Goal: Task Accomplishment & Management: Manage account settings

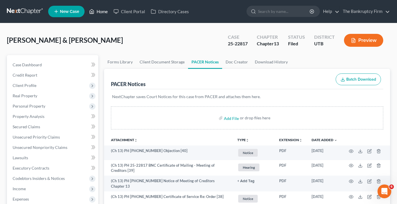
click at [100, 13] on link "Home" at bounding box center [98, 11] width 24 height 10
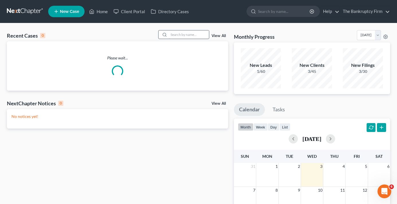
click at [184, 33] on input "search" at bounding box center [189, 34] width 40 height 8
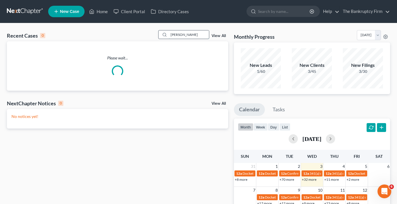
type input "[PERSON_NAME]"
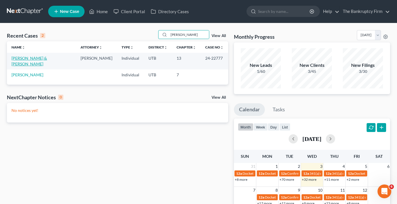
click at [31, 59] on link "[PERSON_NAME] & [PERSON_NAME]" at bounding box center [29, 61] width 36 height 11
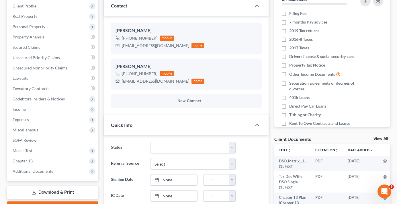
scroll to position [45, 0]
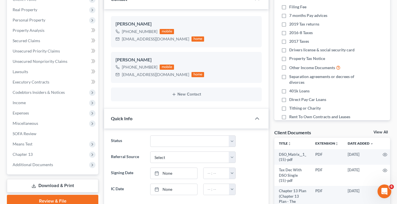
click at [377, 132] on link "View All" at bounding box center [381, 132] width 14 height 4
select select "30"
select select "26"
select select "41"
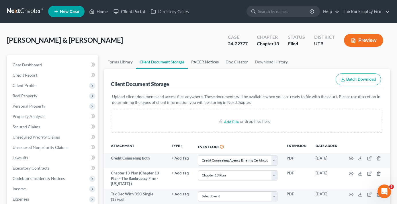
click at [209, 62] on link "PACER Notices" at bounding box center [205, 62] width 34 height 14
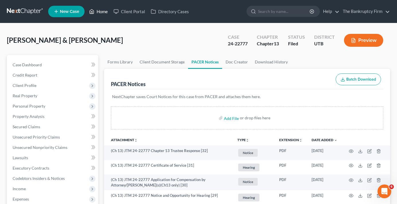
click at [100, 13] on link "Home" at bounding box center [98, 11] width 24 height 10
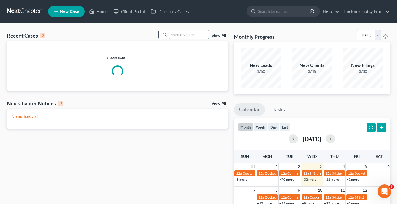
click at [173, 36] on input "search" at bounding box center [189, 34] width 40 height 8
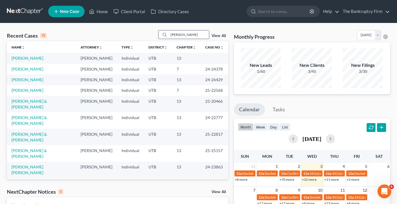
type input "[PERSON_NAME]"
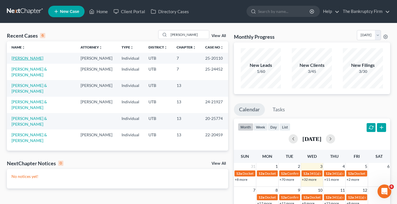
click at [26, 59] on link "[PERSON_NAME]" at bounding box center [27, 58] width 32 height 5
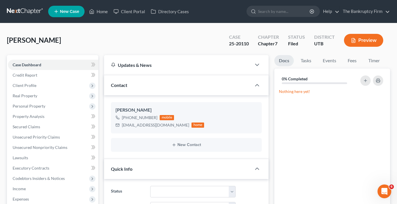
scroll to position [86, 0]
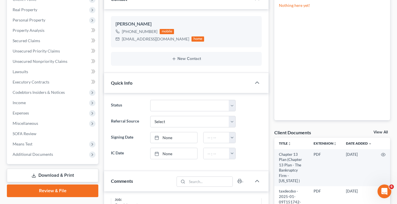
click at [378, 130] on div "Client Documents View All" at bounding box center [332, 133] width 116 height 8
click at [378, 132] on link "View All" at bounding box center [381, 132] width 14 height 4
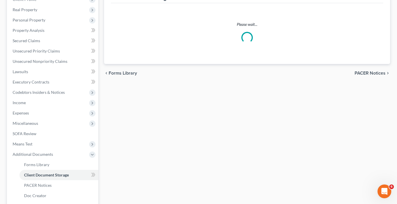
select select "30"
select select "26"
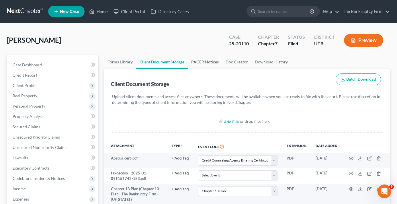
click at [209, 63] on link "PACER Notices" at bounding box center [205, 62] width 34 height 14
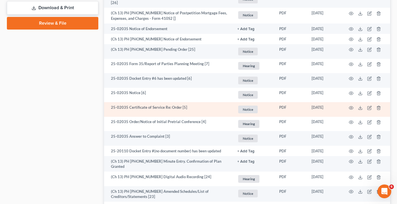
scroll to position [316, 0]
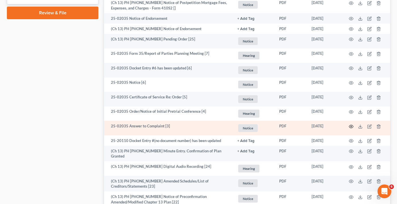
click at [350, 125] on icon "button" at bounding box center [351, 126] width 5 height 5
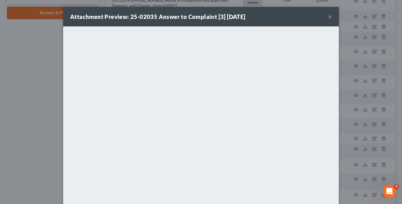
click at [38, 140] on div "Attachment Preview: 25-02035 Answer to Complaint [3] [DATE] × <object ng-attr-d…" at bounding box center [201, 102] width 402 height 204
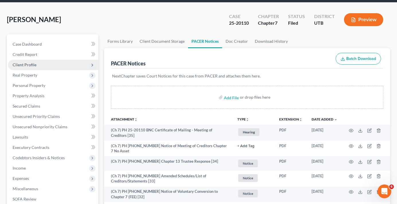
scroll to position [0, 0]
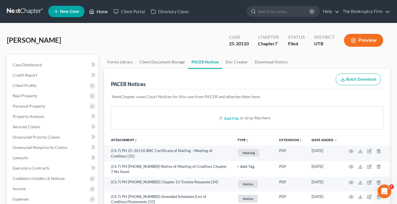
click at [103, 14] on link "Home" at bounding box center [98, 11] width 24 height 10
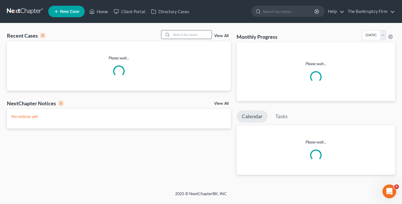
click at [186, 34] on input "search" at bounding box center [191, 34] width 40 height 8
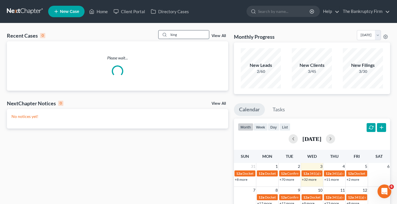
type input "king"
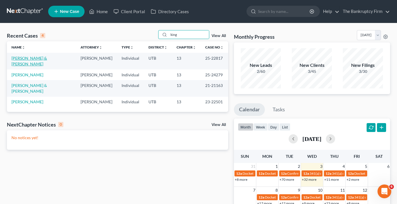
click at [29, 59] on link "[PERSON_NAME] & [PERSON_NAME]" at bounding box center [29, 61] width 36 height 11
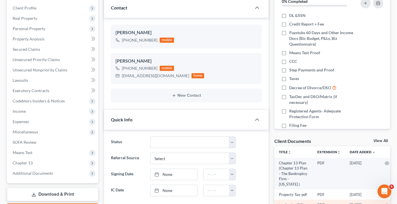
scroll to position [143, 0]
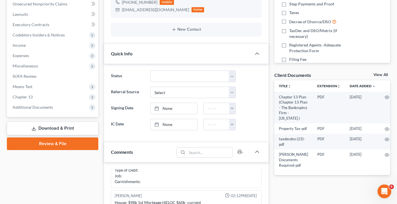
click at [376, 75] on link "View All" at bounding box center [381, 75] width 14 height 4
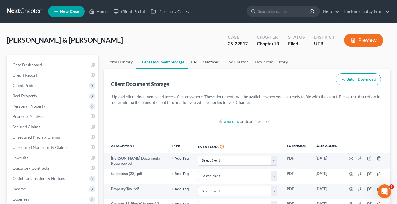
click at [210, 63] on link "PACER Notices" at bounding box center [205, 62] width 34 height 14
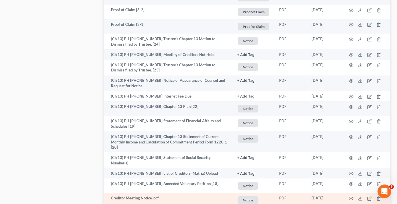
scroll to position [510, 0]
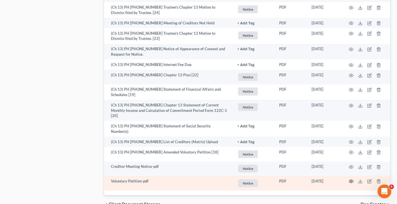
click at [352, 179] on icon "button" at bounding box center [351, 181] width 5 height 5
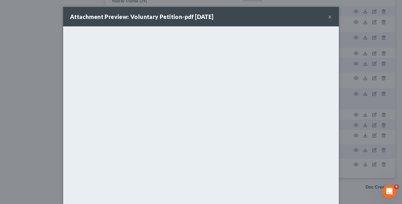
click at [328, 15] on button "×" at bounding box center [330, 16] width 4 height 7
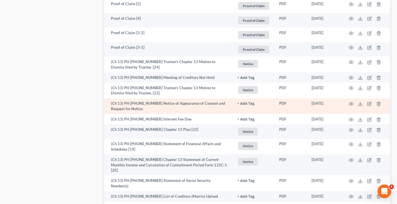
scroll to position [452, 0]
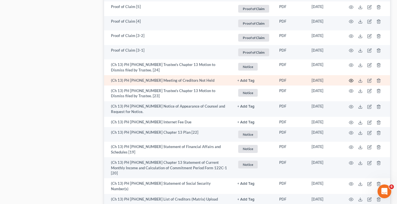
click at [350, 79] on icon "button" at bounding box center [351, 80] width 4 height 3
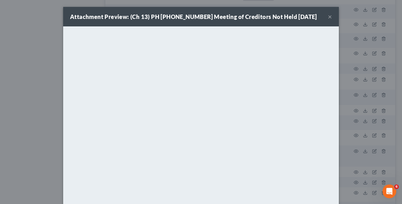
click at [328, 15] on button "×" at bounding box center [330, 16] width 4 height 7
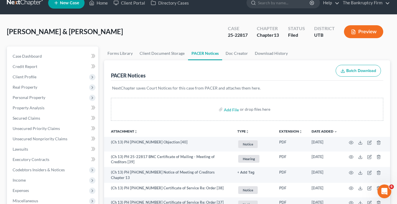
scroll to position [0, 0]
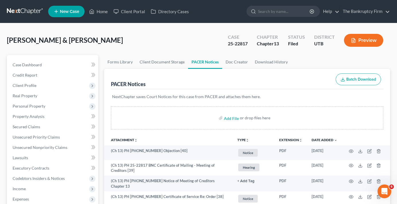
drag, startPoint x: 99, startPoint y: 55, endPoint x: 101, endPoint y: 83, distance: 27.6
drag, startPoint x: 6, startPoint y: 49, endPoint x: 2, endPoint y: 34, distance: 15.4
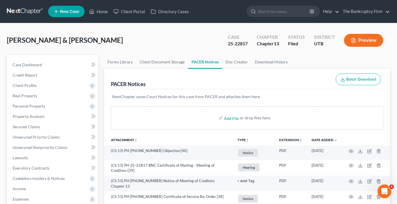
click at [122, 36] on div "[PERSON_NAME] & [PERSON_NAME] Upgraded Case 25-22817 Chapter Chapter 13 Status …" at bounding box center [198, 42] width 383 height 25
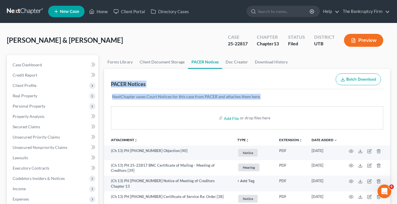
drag, startPoint x: 109, startPoint y: 83, endPoint x: 265, endPoint y: 96, distance: 156.0
click at [265, 96] on p "NextChapter saves Court Notices for this case from PACER and attaches them here." at bounding box center [247, 97] width 270 height 6
drag, startPoint x: 263, startPoint y: 96, endPoint x: 110, endPoint y: 78, distance: 154.2
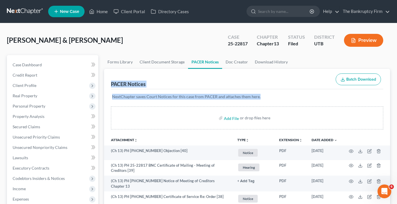
drag, startPoint x: 110, startPoint y: 83, endPoint x: 264, endPoint y: 96, distance: 153.7
click at [264, 96] on p "NextChapter saves Court Notices for this case from PACER and attaches them here." at bounding box center [247, 97] width 270 height 6
drag, startPoint x: 262, startPoint y: 98, endPoint x: 108, endPoint y: 75, distance: 155.1
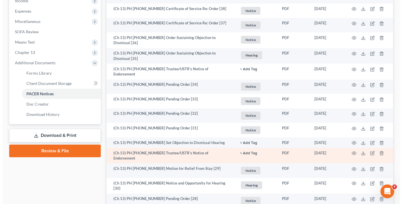
scroll to position [229, 0]
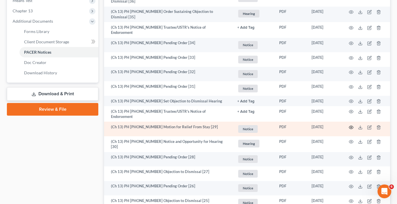
click at [350, 125] on icon "button" at bounding box center [351, 127] width 5 height 5
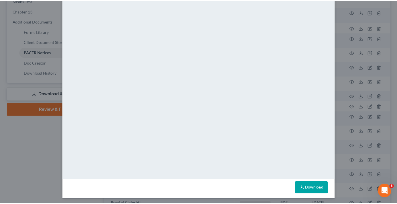
scroll to position [36, 0]
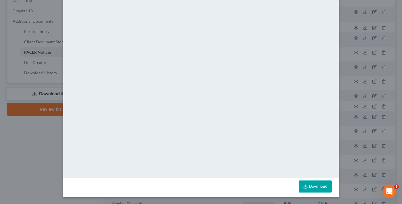
click at [33, 147] on div "Attachment Preview: (Ch 13) PH [PHONE_NUMBER] Motion for Relief From Stay [29] …" at bounding box center [201, 102] width 402 height 204
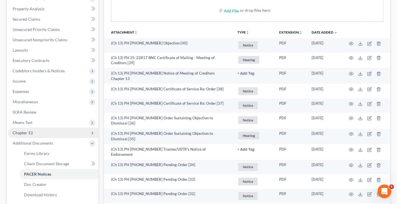
scroll to position [115, 0]
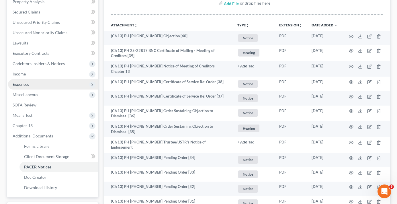
click at [24, 83] on span "Expenses" at bounding box center [21, 84] width 16 height 5
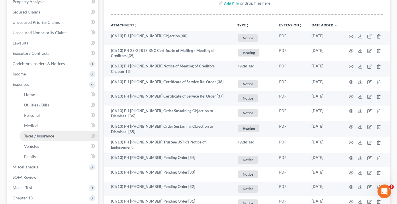
click at [47, 132] on link "Taxes / Insurance" at bounding box center [59, 136] width 79 height 10
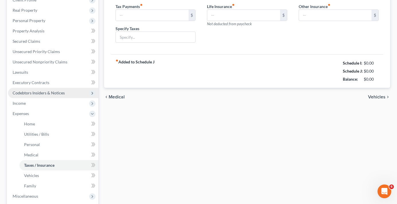
type input "0.00"
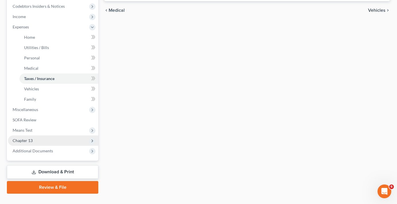
click at [28, 139] on span "Chapter 13" at bounding box center [23, 140] width 20 height 5
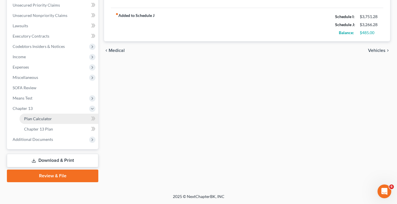
click at [50, 119] on span "Plan Calculator" at bounding box center [38, 118] width 28 height 5
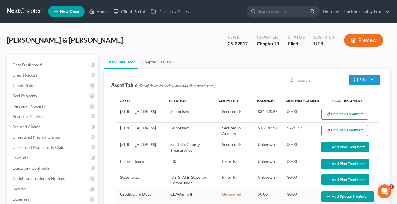
select select "59"
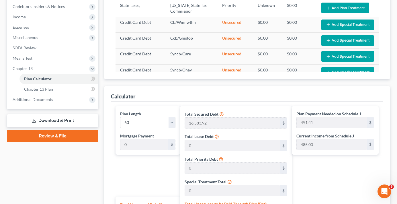
scroll to position [172, 0]
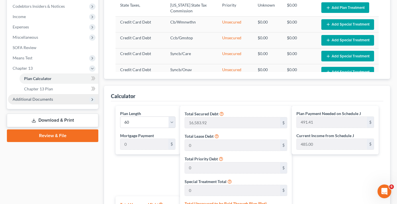
click at [30, 99] on span "Additional Documents" at bounding box center [33, 99] width 40 height 5
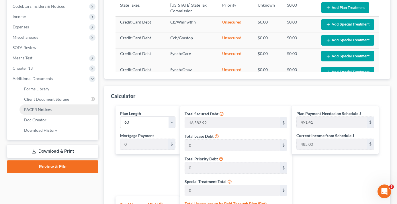
click at [43, 108] on span "PACER Notices" at bounding box center [38, 109] width 28 height 5
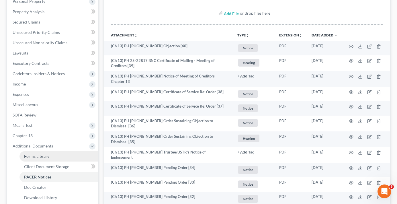
scroll to position [115, 0]
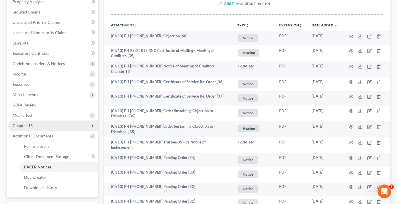
click at [28, 124] on span "Chapter 13" at bounding box center [23, 125] width 20 height 5
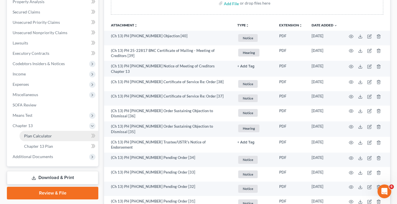
click at [50, 136] on span "Plan Calculator" at bounding box center [38, 135] width 28 height 5
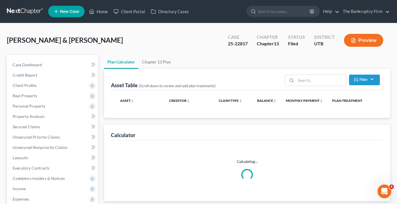
select select "59"
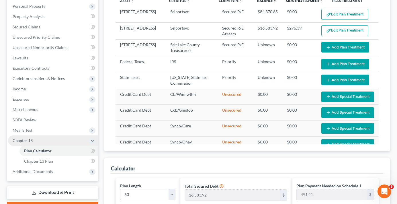
scroll to position [143, 0]
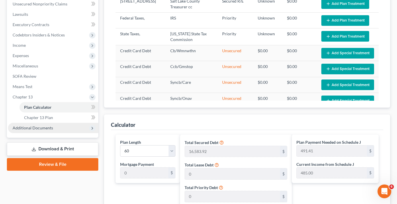
click at [40, 126] on span "Additional Documents" at bounding box center [33, 127] width 40 height 5
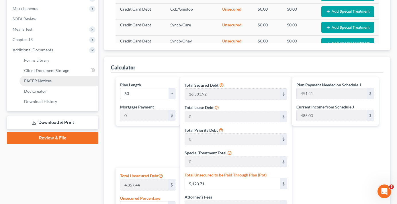
click at [39, 80] on span "PACER Notices" at bounding box center [38, 80] width 28 height 5
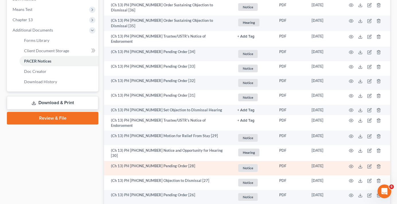
scroll to position [229, 0]
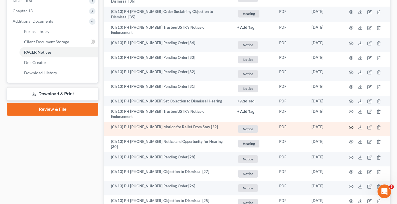
click at [351, 126] on icon "button" at bounding box center [351, 127] width 4 height 3
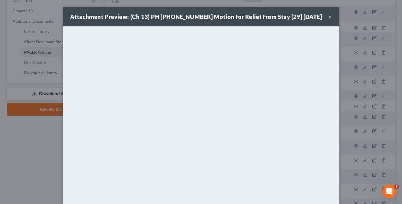
click at [328, 17] on button "×" at bounding box center [330, 16] width 4 height 7
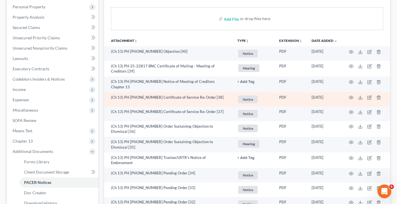
scroll to position [86, 0]
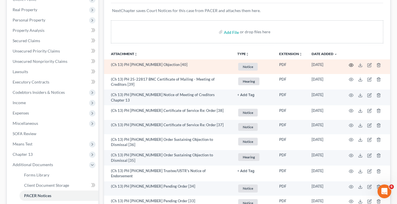
click at [352, 65] on icon "button" at bounding box center [351, 65] width 5 height 5
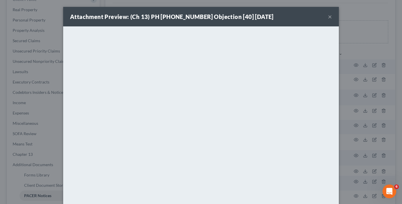
click at [328, 17] on button "×" at bounding box center [330, 16] width 4 height 7
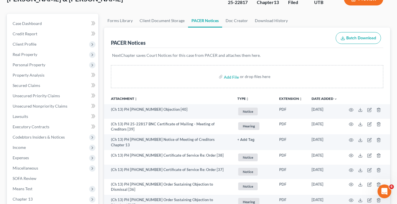
scroll to position [0, 0]
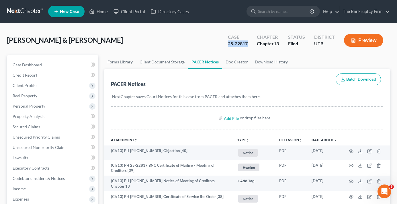
drag, startPoint x: 249, startPoint y: 44, endPoint x: 227, endPoint y: 46, distance: 22.2
click at [227, 46] on div "Case 25-22817" at bounding box center [237, 40] width 29 height 17
copy div "25-22817"
click at [101, 44] on div "[PERSON_NAME] & [PERSON_NAME] Upgraded Case 25-22817 Chapter Chapter 13 Status …" at bounding box center [198, 42] width 383 height 25
click at [95, 14] on link "Home" at bounding box center [98, 11] width 24 height 10
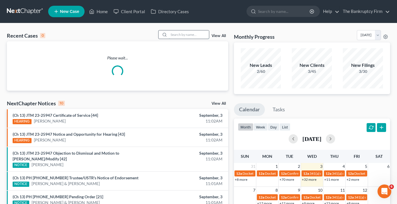
click at [185, 33] on input "search" at bounding box center [189, 34] width 40 height 8
type input "[PERSON_NAME]"
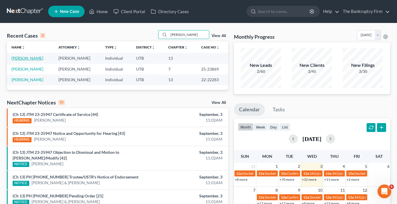
click at [28, 56] on link "[PERSON_NAME]" at bounding box center [27, 58] width 32 height 5
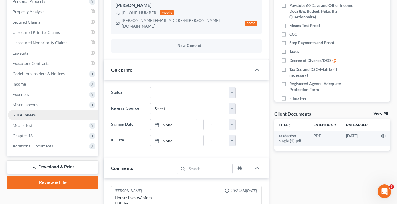
scroll to position [115, 0]
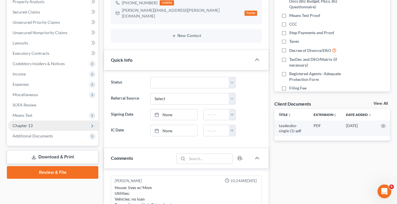
click at [24, 124] on span "Chapter 13" at bounding box center [23, 125] width 20 height 5
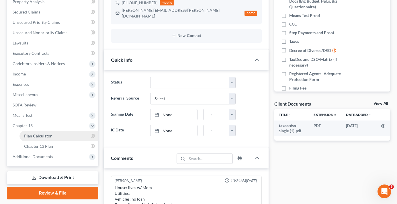
click at [36, 136] on span "Plan Calculator" at bounding box center [38, 135] width 28 height 5
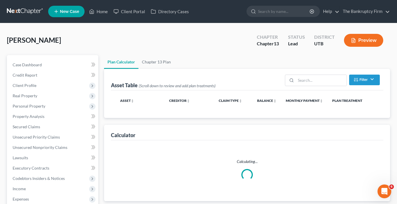
select select "59"
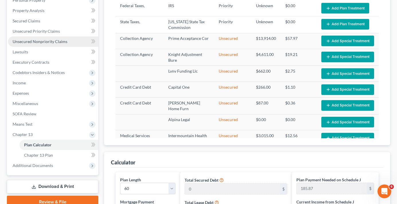
scroll to position [96, 0]
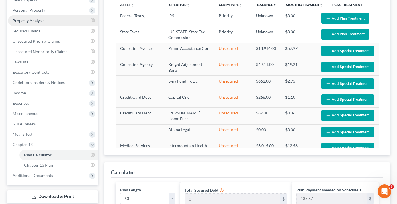
click at [32, 18] on span "Property Analysis" at bounding box center [29, 20] width 32 height 5
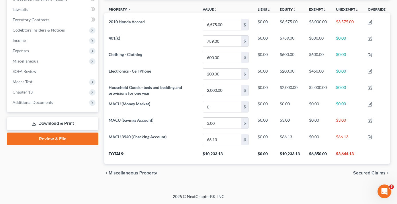
click at [304, 183] on div "Petition Navigation Case Dashboard Payments Invoices Payments Payments Credit R…" at bounding box center [198, 47] width 383 height 280
click at [30, 92] on span "Chapter 13" at bounding box center [23, 91] width 20 height 5
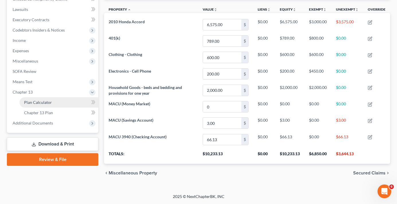
click at [32, 103] on span "Plan Calculator" at bounding box center [38, 102] width 28 height 5
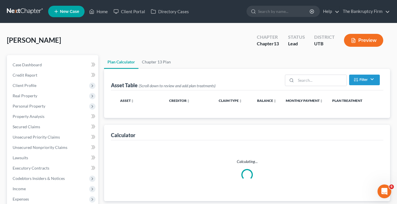
select select "59"
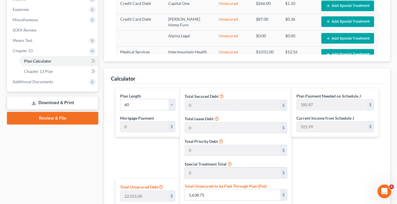
scroll to position [229, 0]
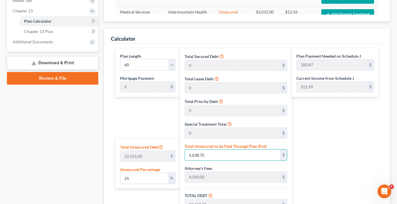
type input "0.008867213478164486"
type input "2"
type input "4,502.00"
type input "450.20"
type input "4,952.20"
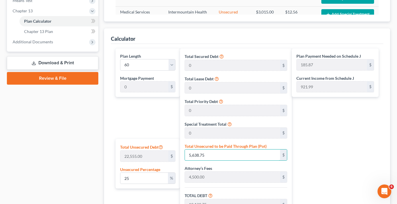
type input "82.53"
type input "0.11084016847705608"
type input "25"
type input "4,525.00"
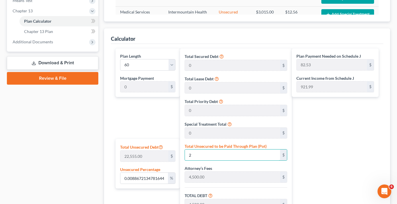
type input "452.50"
type input "4,977.50"
type input "82.95"
type input "1.1305697184659722"
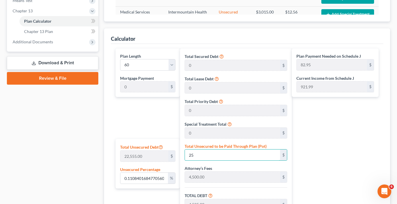
type input "255"
type input "4,755.00"
type input "475.50"
type input "5,230.50"
type input "87.17"
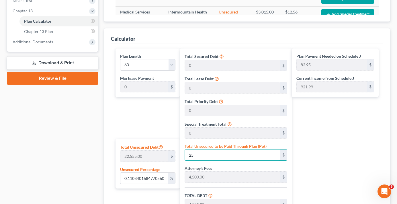
type input "87.17"
type input "11.30569718465972"
type input "2550"
type input "7,050.00"
type input "705.00"
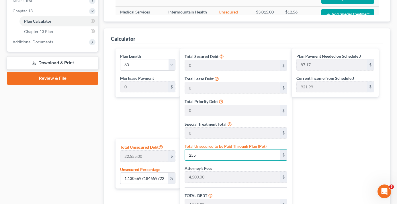
type input "7,755.00"
type input "129.25"
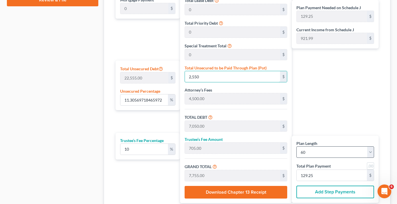
scroll to position [344, 0]
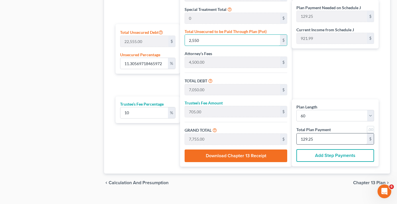
type input "2,550"
type input "0"
type input "54.54"
type input "5.45"
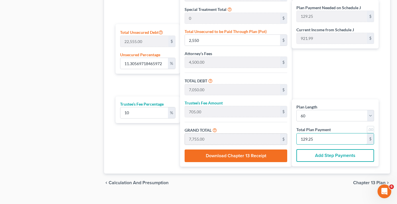
type input "60.00"
type input "1"
type input "709.09"
type input "70.90"
type input "780.00"
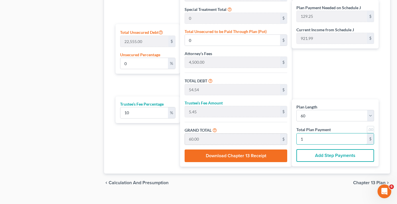
type input "13"
type input "11.49"
type input "2,590.90"
type input "7,090.90"
type input "709.09"
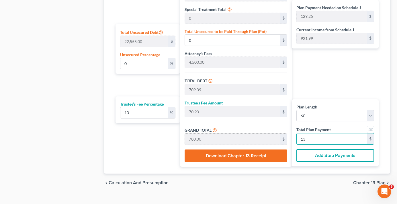
type input "7,800.00"
type input "130"
click at [112, 145] on div "Plan Length 1 2 3 4 5 6 7 8 9 10 11 12 13 14 15 16 17 18 19 20 21 22 23 24 25 2…" at bounding box center [247, 51] width 272 height 244
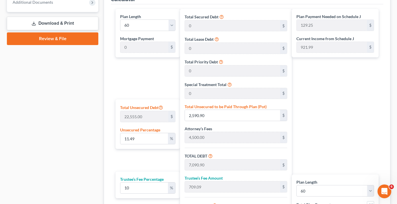
scroll to position [268, 0]
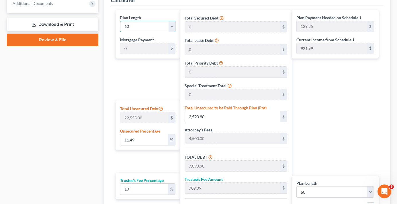
click at [151, 22] on select "1 2 3 4 5 6 7 8 9 10 11 12 13 14 15 16 17 18 19 20 21 22 23 24 25 26 27 28 29 3…" at bounding box center [147, 26] width 55 height 11
select select "35"
click at [120, 21] on select "1 2 3 4 5 6 7 8 9 10 11 12 13 14 15 16 17 18 19 20 21 22 23 24 25 26 27 28 29 3…" at bounding box center [147, 26] width 55 height 11
type input "216.66"
select select "35"
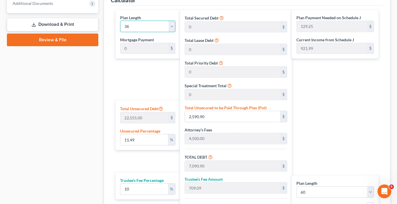
type input "216.66"
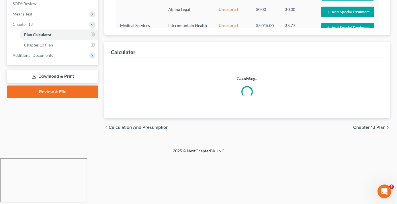
select select "35"
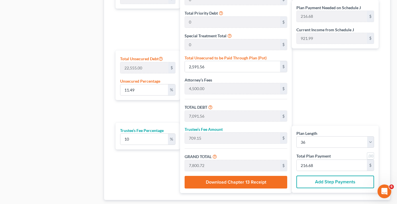
scroll to position [354, 0]
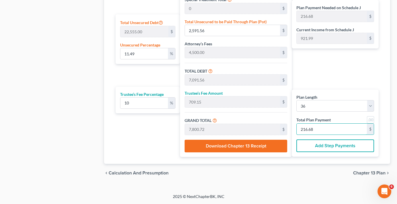
type input "0"
type input "65.45"
type input "6.54"
type input "72.00"
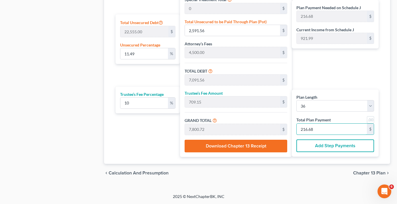
type input "2"
type input "720.00"
type input "72.00"
type input "792.00"
type input "22"
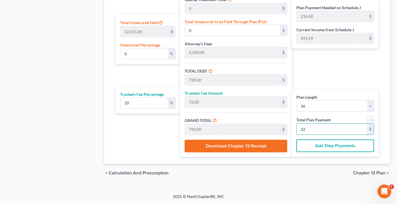
type input "11.97"
type input "2,700.00"
type input "7,200.00"
type input "720.00"
type input "7,920.00"
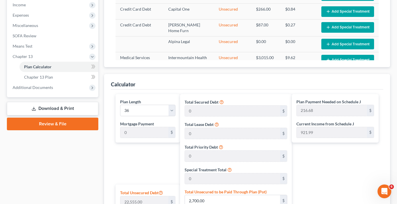
scroll to position [182, 0]
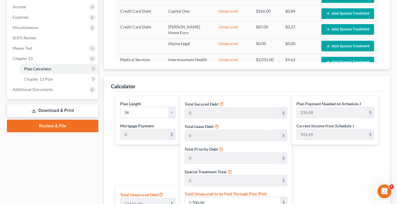
type input "220"
click at [100, 88] on div "Case Dashboard Payments Invoices Payments Payments Credit Report Client Profile" at bounding box center [52, 113] width 97 height 481
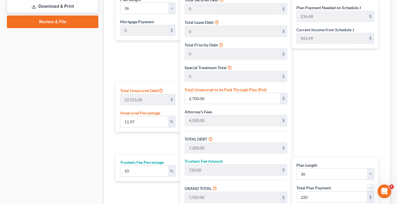
scroll to position [325, 0]
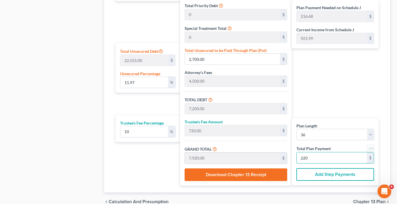
type input "0"
type input "65.45"
type input "6.54"
type input "72.00"
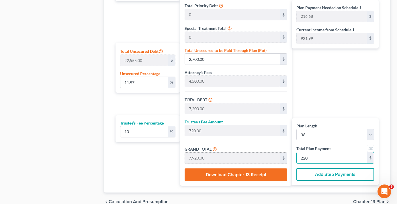
type input "2"
type input "687.27"
type input "68.72"
type input "756.00"
type input "21"
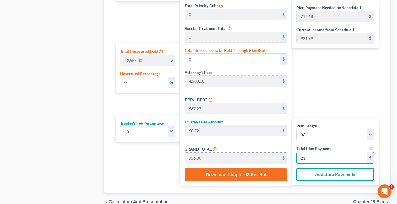
type input "11.25"
type input "2,536.36"
type input "7,036.36"
type input "703.63"
type input "7,740.00"
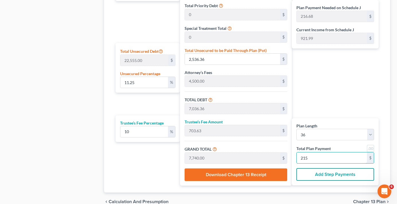
type input "215"
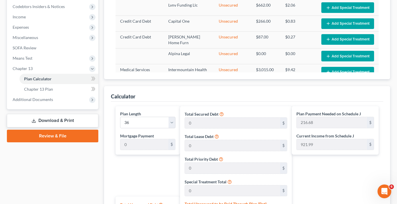
scroll to position [182, 0]
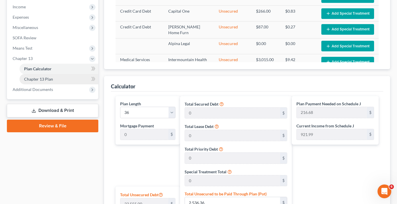
click at [48, 79] on span "Chapter 13 Plan" at bounding box center [38, 79] width 29 height 5
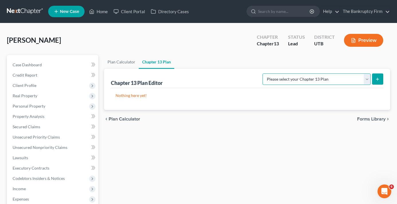
click at [304, 75] on select "Please select your Chapter 13 Plan Chapter 13 Plan - The Bankruptcy Firm - [US_…" at bounding box center [317, 78] width 108 height 11
select select "0"
click at [275, 73] on select "Please select your Chapter 13 Plan Chapter 13 Plan - The Bankruptcy Firm - [US_…" at bounding box center [317, 78] width 108 height 11
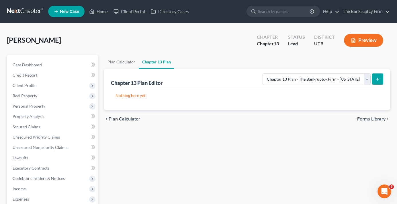
click at [377, 79] on icon "submit" at bounding box center [377, 79] width 5 height 5
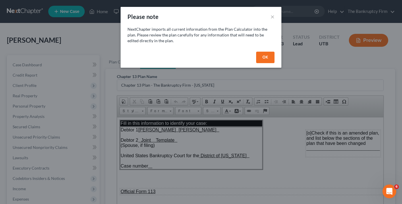
click at [263, 58] on button "OK" at bounding box center [265, 57] width 18 height 11
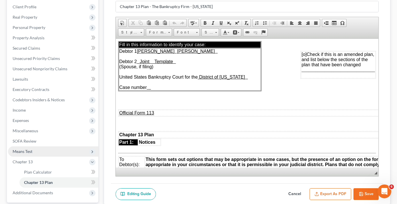
scroll to position [86, 0]
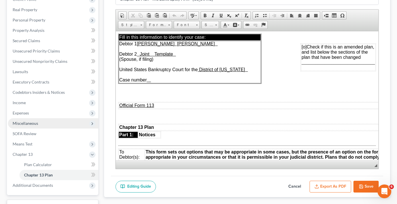
click at [29, 122] on span "Miscellaneous" at bounding box center [26, 123] width 26 height 5
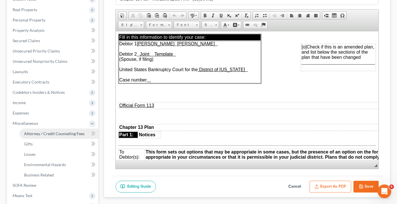
click at [65, 136] on link "Attorney / Credit Counseling Fees" at bounding box center [59, 133] width 79 height 10
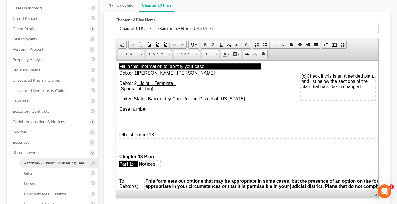
select select "0"
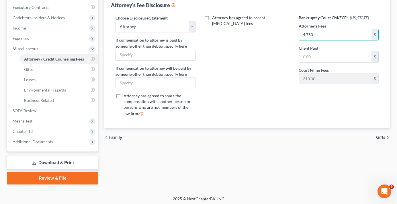
scroll to position [163, 0]
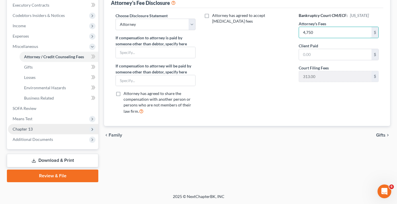
type input "4,750"
click at [30, 125] on span "Chapter 13" at bounding box center [53, 129] width 90 height 10
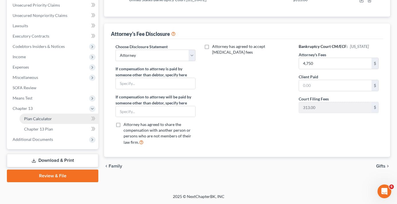
click at [45, 122] on link "Plan Calculator" at bounding box center [59, 119] width 79 height 10
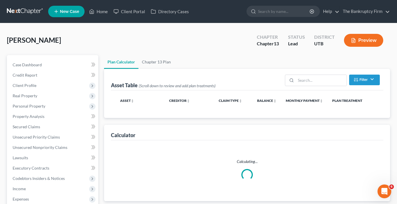
select select "35"
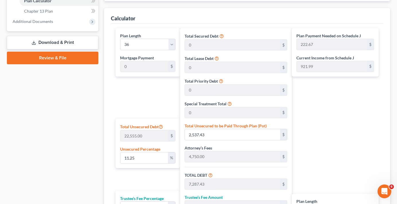
scroll to position [239, 0]
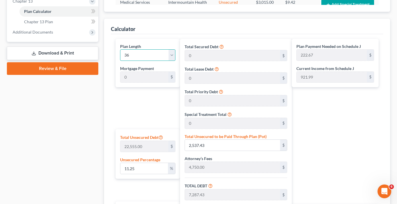
click at [169, 54] on select "1 2 3 4 5 6 7 8 9 10 11 12 13 14 15 16 17 18 19 20 21 22 23 24 25 26 27 28 29 3…" at bounding box center [147, 54] width 55 height 11
select select "37"
click at [120, 49] on select "1 2 3 4 5 6 7 8 9 10 11 12 13 14 15 16 17 18 19 20 21 22 23 24 25 26 27 28 29 3…" at bounding box center [147, 54] width 55 height 11
type input "210.95"
select select "37"
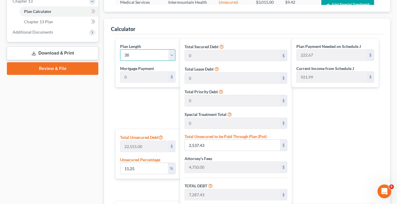
type input "210.95"
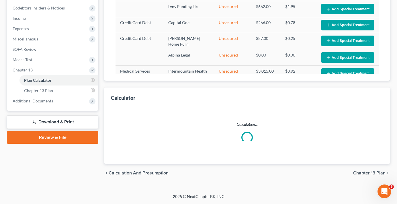
select select "37"
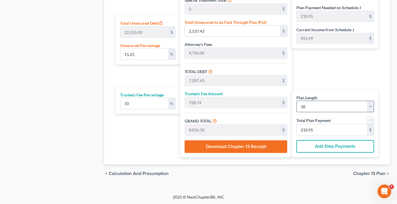
scroll to position [354, 0]
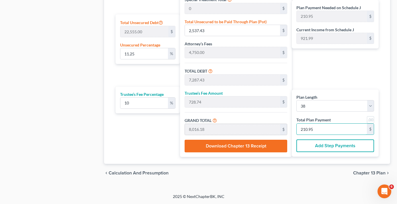
type input "0"
type input "69.09"
type input "6.90"
type input "76.00"
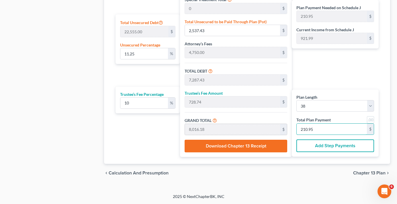
type input "2"
type input "725.45"
type input "72.54"
type input "798.00"
type input "21"
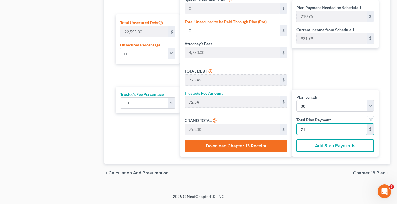
type input "11.87"
type input "2,677.27"
type input "7,427.27"
type input "742.72"
type input "8,170.00"
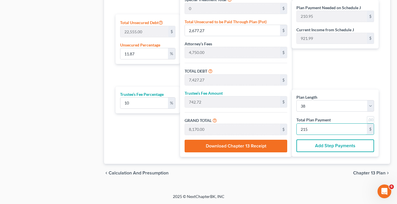
type input "215"
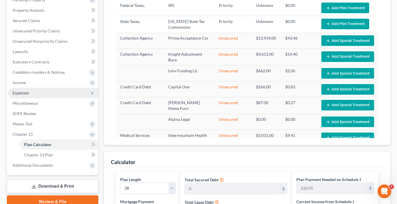
scroll to position [96, 0]
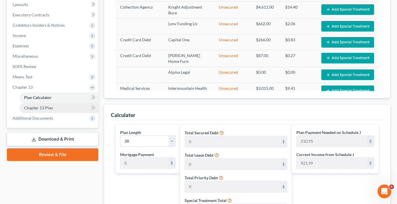
click at [44, 110] on link "Chapter 13 Plan" at bounding box center [59, 108] width 79 height 10
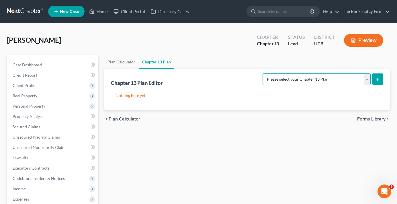
click at [328, 80] on select "Please select your Chapter 13 Plan Chapter 13 Plan - The Bankruptcy Firm - [US_…" at bounding box center [317, 78] width 108 height 11
select select "0"
click at [275, 73] on select "Please select your Chapter 13 Plan Chapter 13 Plan - The Bankruptcy Firm - [US_…" at bounding box center [317, 78] width 108 height 11
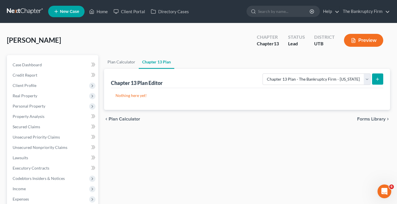
click at [380, 79] on icon "submit" at bounding box center [377, 79] width 5 height 5
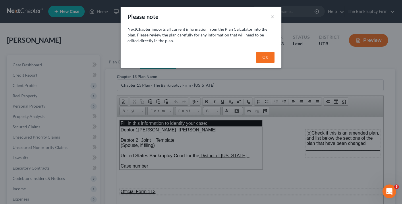
click at [261, 59] on button "OK" at bounding box center [265, 57] width 18 height 11
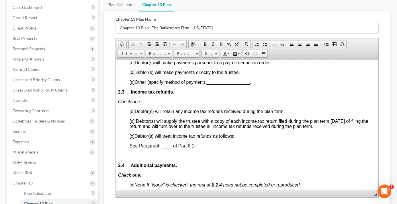
scroll to position [430, 0]
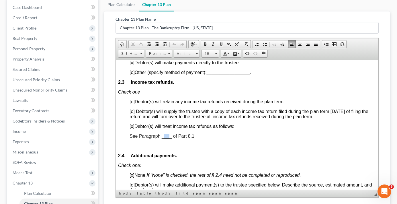
drag, startPoint x: 164, startPoint y: 137, endPoint x: 169, endPoint y: 136, distance: 4.9
click at [169, 136] on span "See Paragraph ____ of Part 8.1" at bounding box center [162, 135] width 65 height 5
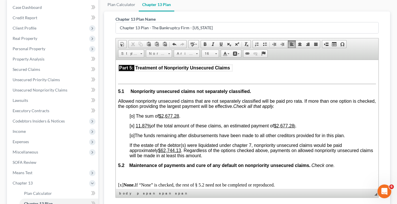
scroll to position [1119, 0]
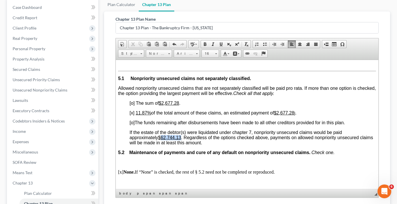
drag, startPoint x: 163, startPoint y: 138, endPoint x: 183, endPoint y: 137, distance: 19.2
click at [181, 137] on u "$62,744.13" at bounding box center [169, 137] width 23 height 5
click at [133, 114] on span "[x]" at bounding box center [132, 112] width 5 height 5
click at [131, 103] on span "[o]" at bounding box center [132, 102] width 5 height 5
drag, startPoint x: 166, startPoint y: 102, endPoint x: 180, endPoint y: 102, distance: 14.3
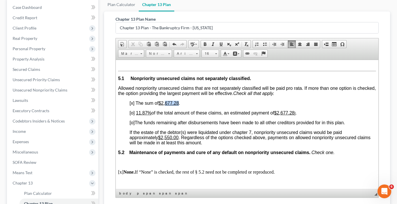
click at [180, 102] on span "The sum of $2,677.28 ." at bounding box center [158, 102] width 45 height 5
drag, startPoint x: 280, startPoint y: 114, endPoint x: 299, endPoint y: 112, distance: 19.3
click at [299, 112] on p "[o] 11.87% of the total amount of these claims, an estimated payment of $2,677.…" at bounding box center [253, 112] width 247 height 5
drag, startPoint x: 136, startPoint y: 112, endPoint x: 147, endPoint y: 113, distance: 11.2
click at [147, 113] on u "11.87%" at bounding box center [143, 112] width 15 height 5
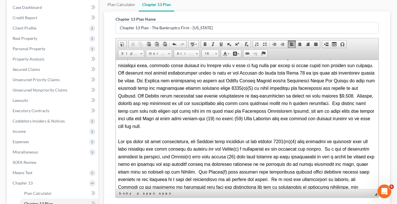
scroll to position [1750, 0]
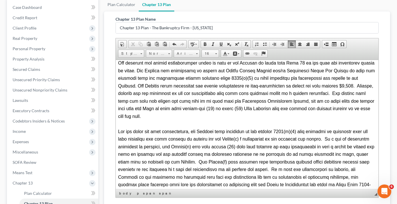
drag, startPoint x: 184, startPoint y: 138, endPoint x: 191, endPoint y: 162, distance: 25.1
click at [185, 139] on p at bounding box center [247, 166] width 258 height 76
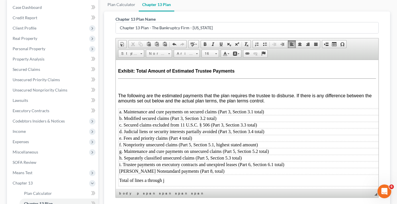
scroll to position [132, 0]
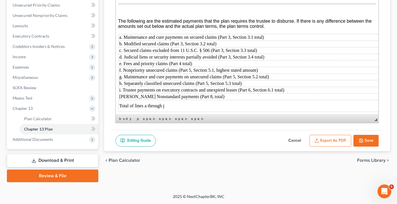
click at [324, 142] on button "Export as PDF" at bounding box center [331, 141] width 42 height 12
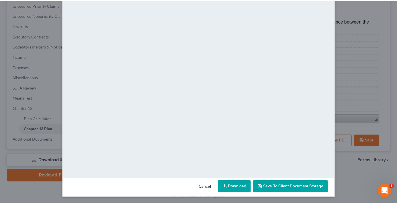
scroll to position [36, 0]
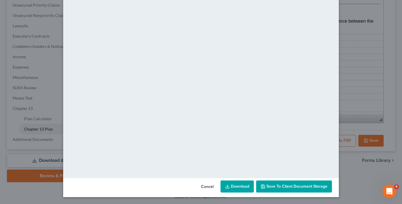
click at [279, 186] on span "Save to Client Document Storage" at bounding box center [296, 186] width 61 height 5
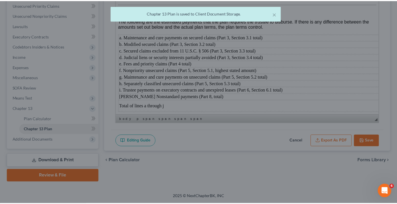
scroll to position [2262, 0]
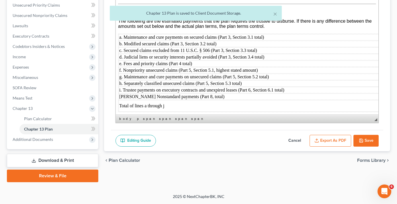
click at [363, 139] on icon "button" at bounding box center [361, 140] width 5 height 5
select select "0"
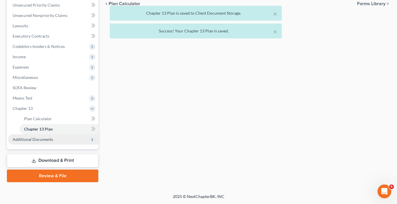
click at [52, 143] on span "Additional Documents" at bounding box center [53, 139] width 90 height 10
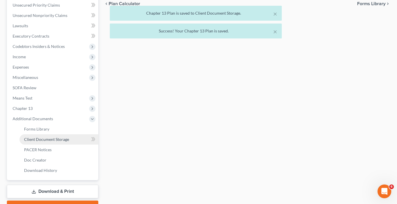
click at [59, 141] on span "Client Document Storage" at bounding box center [46, 139] width 45 height 5
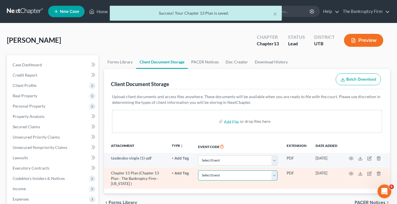
click at [217, 175] on select "Select Event Affidavit/Declaration Amended Chapter 11 Plan Amended Disclosure S…" at bounding box center [237, 175] width 79 height 10
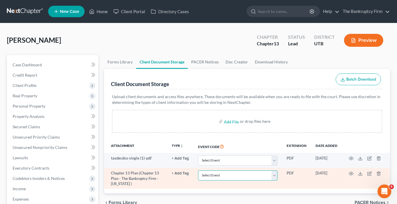
select select "26"
click at [198, 170] on select "Select Event Affidavit/Declaration Amended Chapter 11 Plan Amended Disclosure S…" at bounding box center [237, 175] width 79 height 10
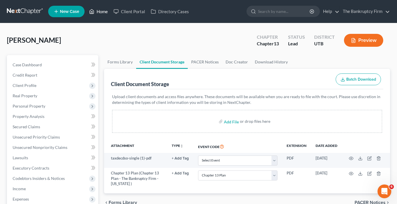
click at [101, 9] on link "Home" at bounding box center [98, 11] width 24 height 10
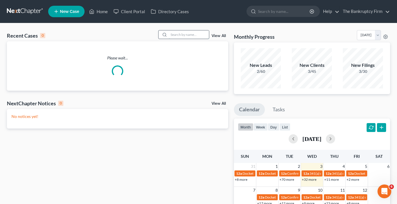
click at [186, 34] on input "search" at bounding box center [189, 34] width 40 height 8
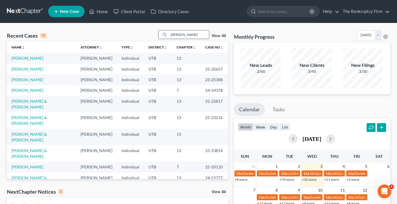
type input "[PERSON_NAME]"
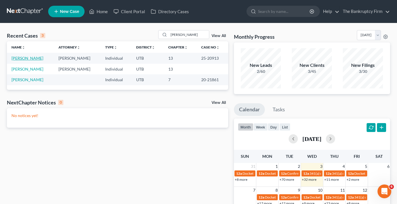
click at [23, 59] on link "[PERSON_NAME]" at bounding box center [27, 58] width 32 height 5
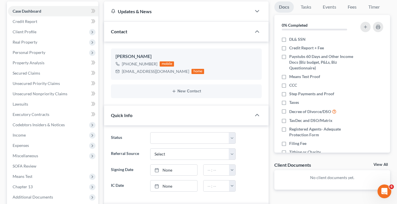
scroll to position [115, 0]
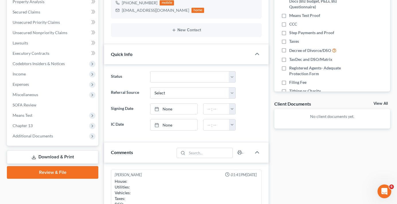
click at [378, 103] on link "View All" at bounding box center [381, 104] width 14 height 4
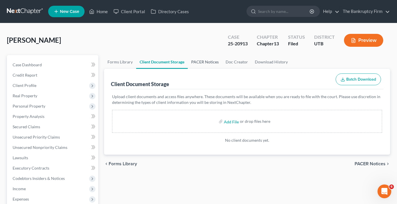
drag, startPoint x: 207, startPoint y: 60, endPoint x: 209, endPoint y: 62, distance: 3.0
click at [207, 60] on link "PACER Notices" at bounding box center [205, 62] width 34 height 14
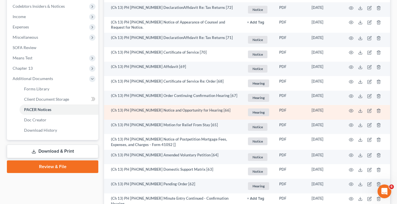
scroll to position [201, 0]
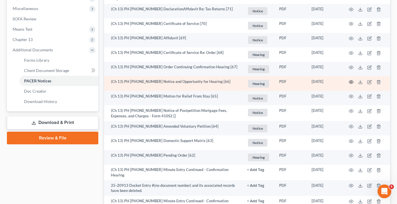
click at [351, 81] on icon "button" at bounding box center [351, 82] width 5 height 5
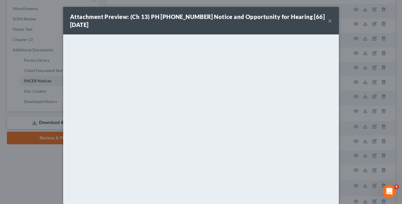
click at [328, 20] on button "×" at bounding box center [330, 20] width 4 height 7
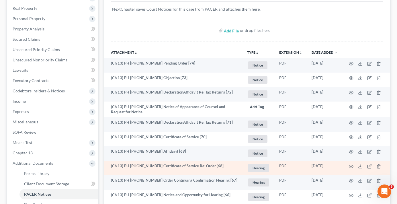
scroll to position [86, 0]
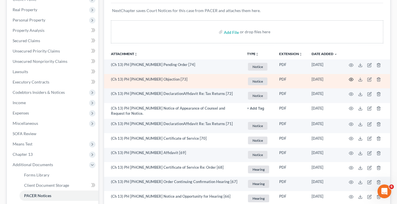
click at [350, 80] on icon "button" at bounding box center [351, 79] width 5 height 5
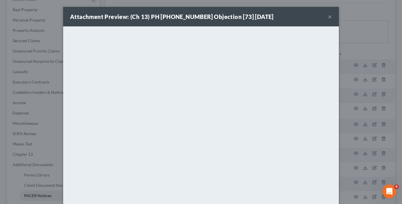
drag, startPoint x: 330, startPoint y: 16, endPoint x: 328, endPoint y: 17, distance: 3.0
click at [330, 15] on div "Attachment Preview: (Ch 13) PH [PHONE_NUMBER] Objection [73] [DATE] ×" at bounding box center [200, 17] width 275 height 20
click at [328, 16] on button "×" at bounding box center [330, 16] width 4 height 7
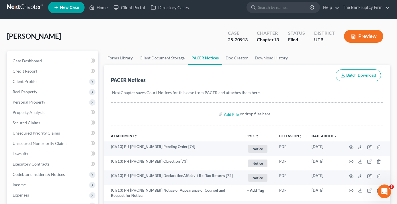
scroll to position [0, 0]
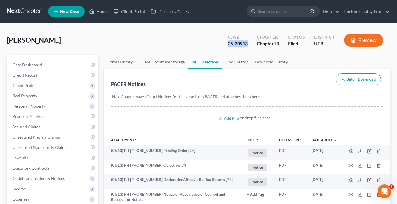
drag, startPoint x: 247, startPoint y: 43, endPoint x: 228, endPoint y: 42, distance: 19.0
click at [228, 42] on div "25-20913" at bounding box center [238, 43] width 20 height 7
copy div "25-20913"
click at [81, 42] on div "[PERSON_NAME] Upgraded Case 25-20913 Chapter Chapter 13 Status [GEOGRAPHIC_DATA…" at bounding box center [198, 42] width 383 height 25
click at [105, 14] on link "Home" at bounding box center [98, 11] width 24 height 10
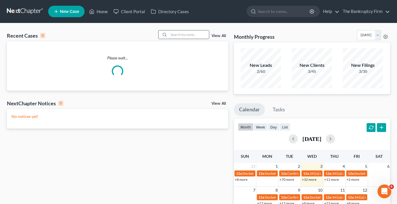
click at [180, 34] on input "search" at bounding box center [189, 34] width 40 height 8
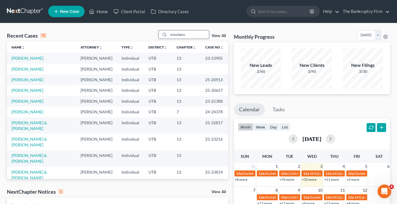
type input "trinchero"
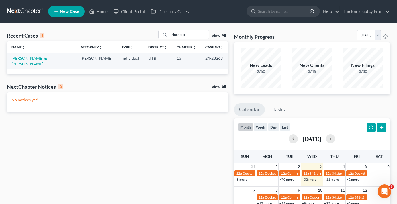
click at [38, 59] on link "[PERSON_NAME] & [PERSON_NAME]" at bounding box center [29, 61] width 36 height 11
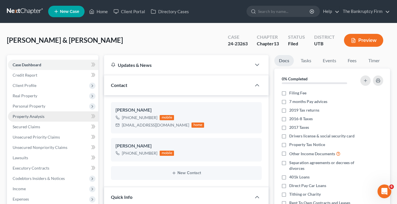
click at [24, 116] on span "Property Analysis" at bounding box center [29, 116] width 32 height 5
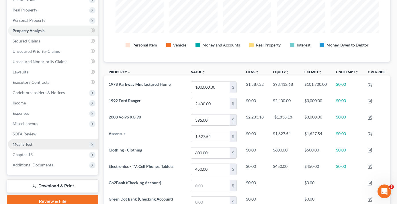
scroll to position [86, 0]
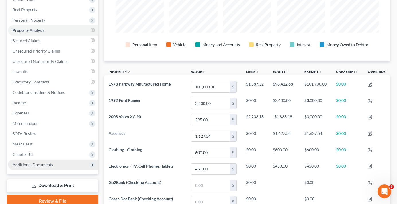
click at [28, 163] on span "Additional Documents" at bounding box center [33, 164] width 40 height 5
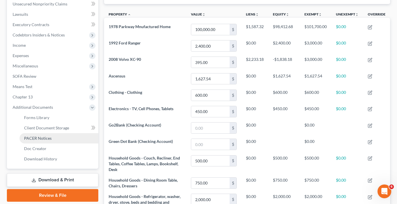
click at [41, 139] on span "PACER Notices" at bounding box center [38, 138] width 28 height 5
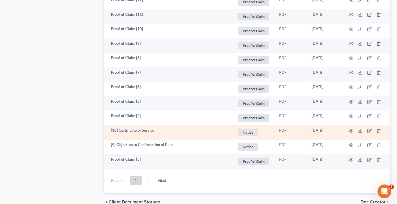
scroll to position [1081, 0]
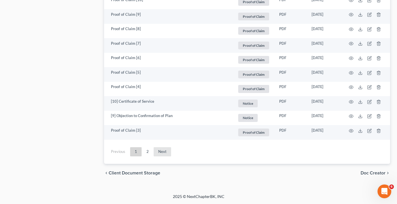
click at [161, 154] on link "Next" at bounding box center [162, 151] width 17 height 9
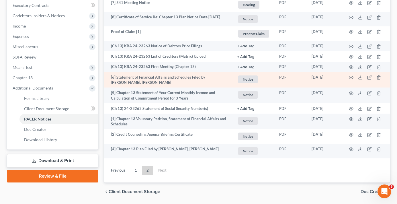
scroll to position [153, 0]
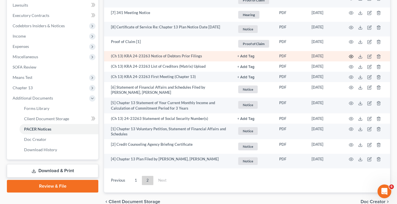
click at [351, 57] on icon "button" at bounding box center [351, 56] width 5 height 5
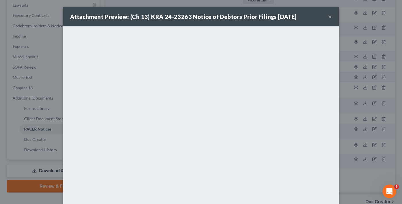
click at [328, 17] on button "×" at bounding box center [330, 16] width 4 height 7
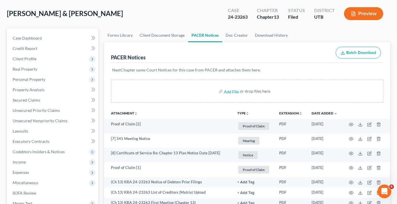
scroll to position [9, 0]
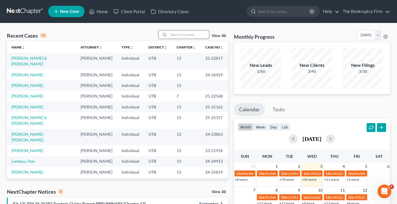
click at [186, 34] on input "search" at bounding box center [189, 34] width 40 height 8
type input "puttuck"
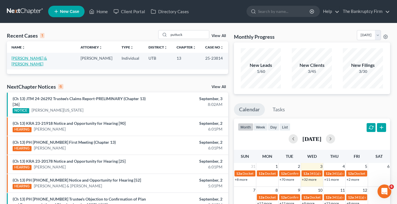
click at [28, 59] on link "[PERSON_NAME] & [PERSON_NAME]" at bounding box center [29, 61] width 36 height 11
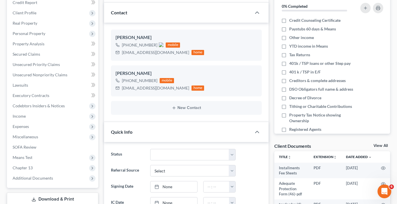
scroll to position [86, 0]
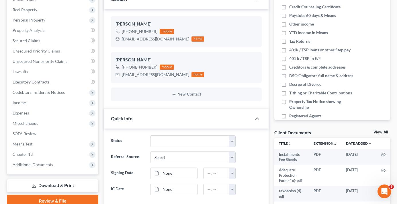
click at [377, 130] on div "Client Documents View All" at bounding box center [332, 133] width 116 height 8
click at [378, 132] on link "View All" at bounding box center [381, 132] width 14 height 4
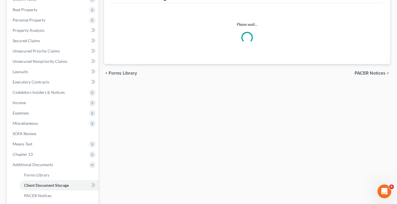
scroll to position [57, 0]
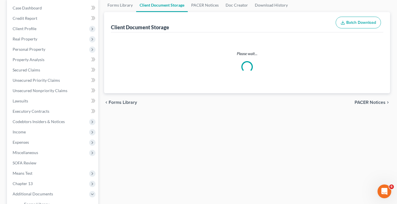
select select "30"
select select "26"
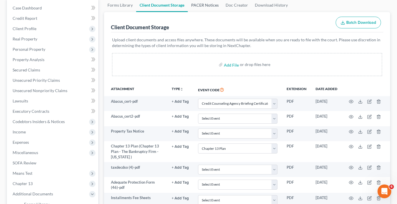
scroll to position [0, 0]
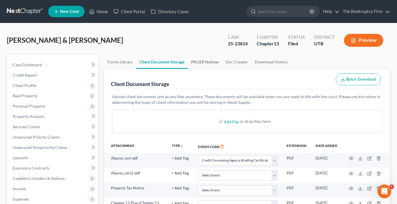
click at [210, 60] on link "PACER Notices" at bounding box center [205, 62] width 34 height 14
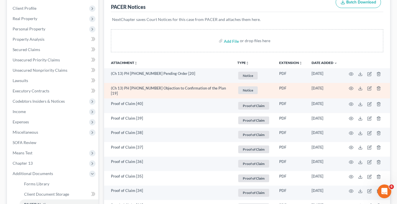
scroll to position [57, 0]
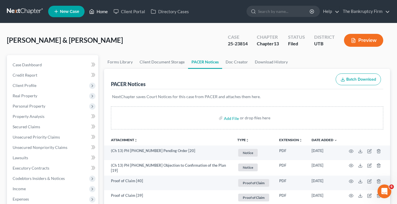
drag, startPoint x: 0, startPoint y: 0, endPoint x: 103, endPoint y: 13, distance: 104.1
click at [104, 13] on link "Home" at bounding box center [98, 11] width 24 height 10
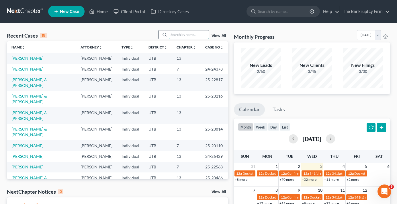
click at [177, 36] on input "search" at bounding box center [189, 34] width 40 height 8
type input "brown"
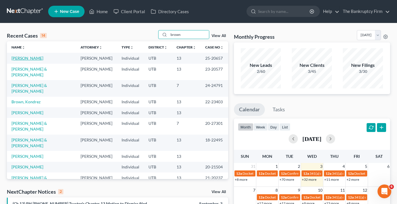
click at [32, 60] on link "[PERSON_NAME]" at bounding box center [27, 58] width 32 height 5
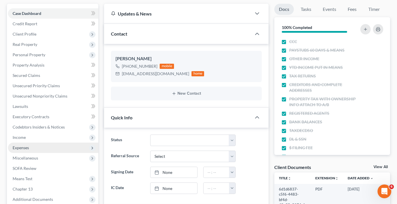
scroll to position [57, 0]
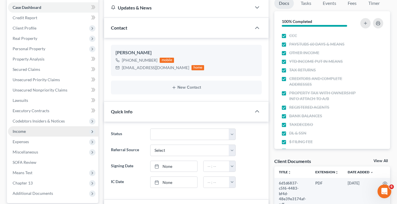
click at [25, 132] on span "Income" at bounding box center [19, 131] width 13 height 5
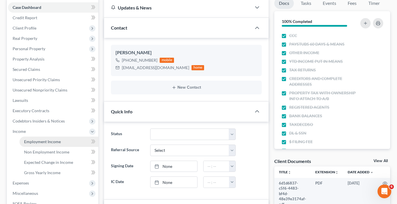
click at [39, 138] on link "Employment Income" at bounding box center [59, 142] width 79 height 10
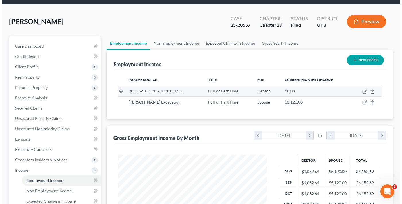
scroll to position [29, 0]
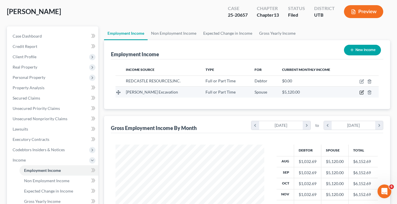
click at [361, 91] on icon "button" at bounding box center [362, 92] width 5 height 5
select select "0"
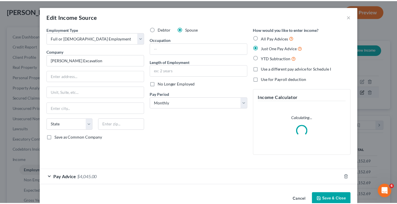
scroll to position [103, 162]
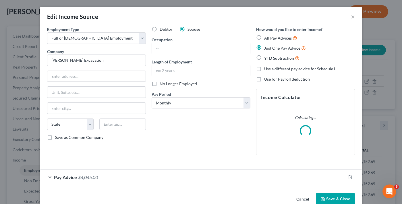
click at [159, 83] on label "No Longer Employed" at bounding box center [177, 84] width 37 height 6
click at [162, 83] on input "No Longer Employed" at bounding box center [164, 83] width 4 height 4
checkbox input "true"
click at [338, 196] on button "Save & Close" at bounding box center [335, 199] width 39 height 12
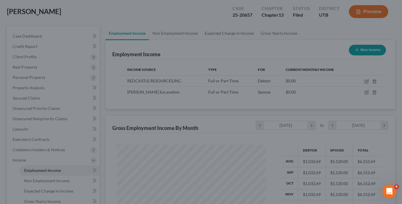
scroll to position [286723, 286665]
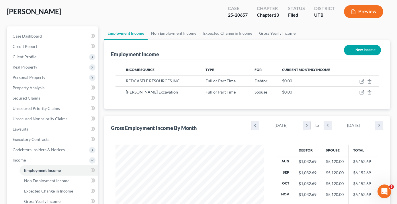
click at [362, 49] on button "New Income" at bounding box center [362, 50] width 37 height 11
select select "0"
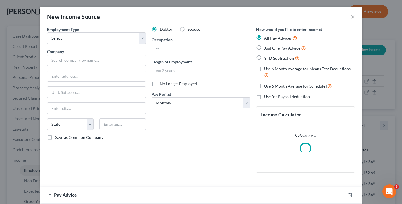
scroll to position [103, 162]
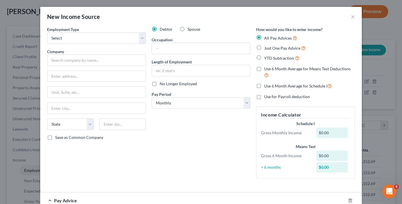
click at [343, 99] on div "Use for Payroll deduction" at bounding box center [305, 97] width 99 height 6
click at [85, 38] on select "Select Full or Part Time Employment Self Employment" at bounding box center [96, 37] width 99 height 11
select select "0"
click at [47, 32] on select "Select Full or Part Time Employment Self Employment" at bounding box center [96, 37] width 99 height 11
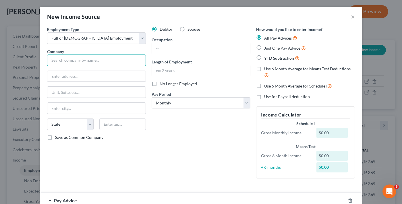
click at [77, 60] on input "text" at bounding box center [96, 59] width 99 height 11
type input "Superhuman Inc."
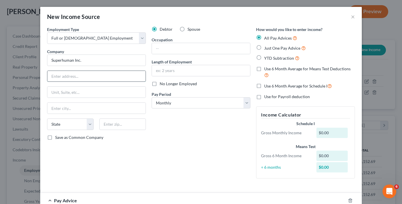
paste input "1200 Brickell Avenue, Suite 1950 #1012"
type input "1200 Brickell Avenue, Suite 1950 #1012"
click at [330, 10] on div "New Income Source ×" at bounding box center [200, 17] width 321 height 20
click at [112, 124] on input "text" at bounding box center [122, 123] width 46 height 11
type input "33131"
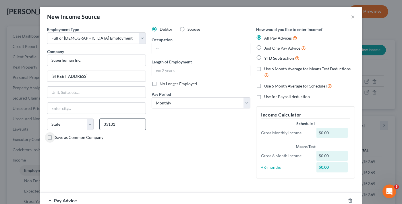
type input "Miami"
select select "9"
click at [334, 12] on div "New Income Source ×" at bounding box center [200, 17] width 321 height 20
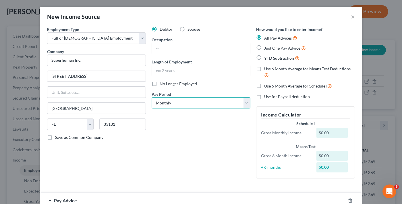
click at [195, 99] on select "Select Monthly Twice Monthly Every Other Week Weekly" at bounding box center [200, 102] width 99 height 11
select select "1"
click at [151, 97] on select "Select Monthly Twice Monthly Every Other Week Weekly" at bounding box center [200, 102] width 99 height 11
click at [264, 47] on label "Just One Pay Advice" at bounding box center [285, 48] width 42 height 7
click at [266, 47] on input "Just One Pay Advice" at bounding box center [268, 47] width 4 height 4
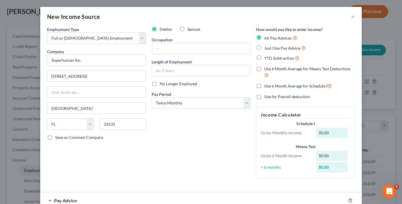
radio input "true"
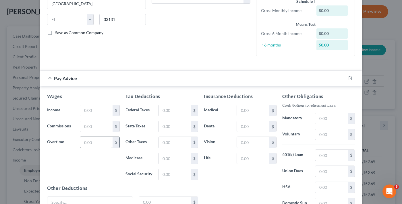
scroll to position [115, 0]
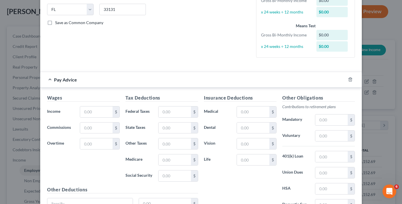
drag, startPoint x: 296, startPoint y: 58, endPoint x: 293, endPoint y: 62, distance: 5.5
click at [83, 112] on input "text" at bounding box center [96, 111] width 32 height 11
type input "3,536.79"
click at [336, 96] on h5 "Other Obligations" at bounding box center [318, 97] width 73 height 7
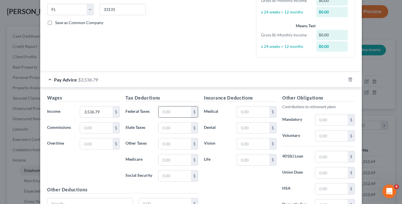
click at [173, 112] on input "text" at bounding box center [174, 111] width 32 height 11
type input "458.91"
click at [250, 110] on input "text" at bounding box center [253, 111] width 32 height 11
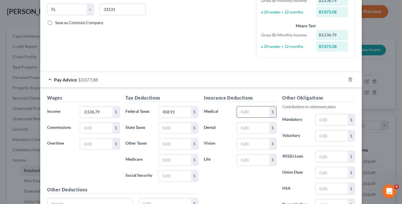
paste input "430.18"
type input "430.18"
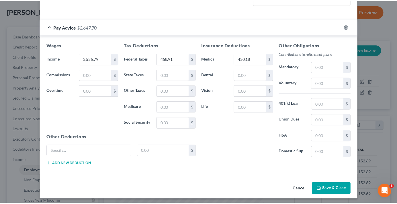
scroll to position [170, 0]
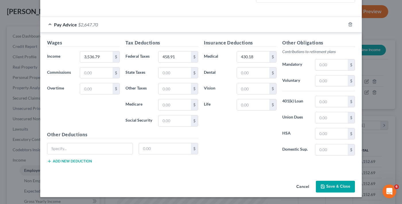
click at [336, 187] on button "Save & Close" at bounding box center [335, 187] width 39 height 12
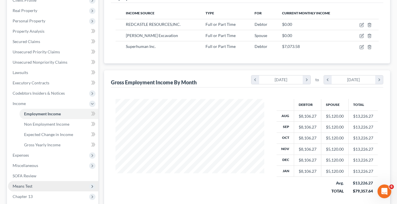
scroll to position [143, 0]
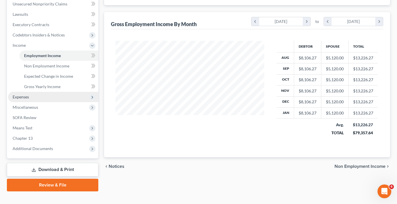
click at [38, 96] on span "Expenses" at bounding box center [53, 97] width 90 height 10
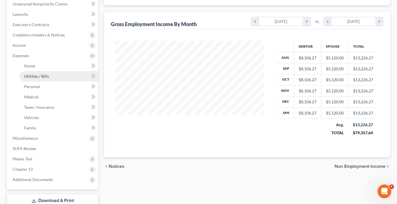
click at [35, 76] on span "Utilities / Bills" at bounding box center [36, 76] width 25 height 5
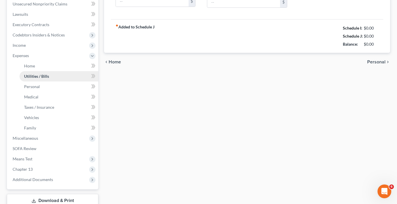
type input "120.00"
type input "80.00"
type input "120.00"
type input "75.00"
type input "258.00"
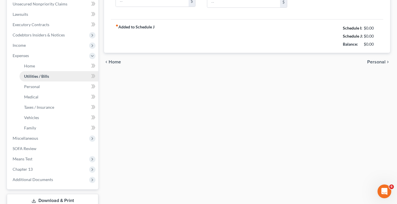
type input "0.00"
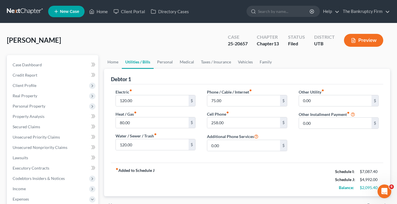
click at [310, 65] on ul "Home Utilities / Bills Personal Medical Taxes / Insurance Vehicles Family" at bounding box center [247, 62] width 286 height 14
click at [295, 54] on div "Brown, Holly Upgraded Case 25-20657 Chapter Chapter 13 Status Filed District UT…" at bounding box center [198, 42] width 383 height 25
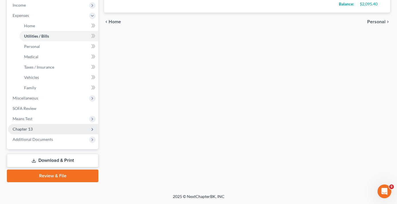
click at [24, 131] on span "Chapter 13" at bounding box center [23, 128] width 20 height 5
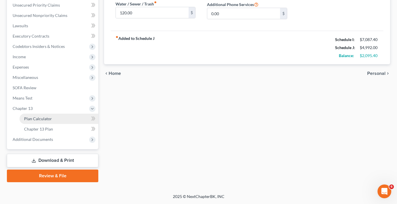
click at [42, 120] on span "Plan Calculator" at bounding box center [38, 118] width 28 height 5
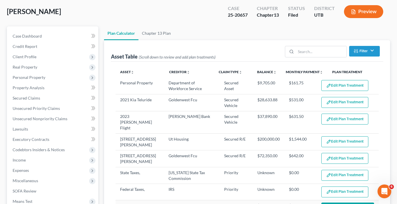
click at [170, 11] on div "Brown, Holly Upgraded Case 25-20657 Chapter Chapter 13 Status Filed District UT…" at bounding box center [198, 13] width 383 height 25
select select "59"
click at [288, 29] on ul "Plan Calculator Chapter 13 Plan" at bounding box center [247, 33] width 286 height 14
click at [280, 42] on div "Asset Table (Scroll down to review and add plan treatments) Filter Claim Type F…" at bounding box center [247, 51] width 272 height 22
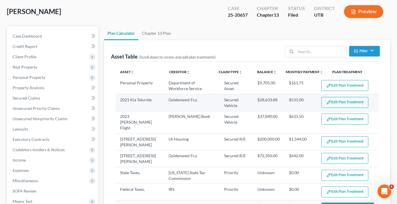
click at [342, 102] on button "Edit Plan Treatment" at bounding box center [345, 102] width 47 height 11
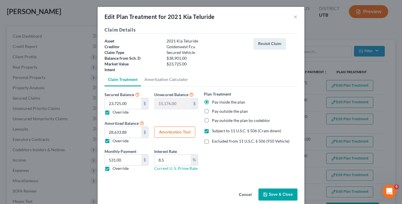
click at [241, 196] on button "Cancel" at bounding box center [245, 194] width 22 height 11
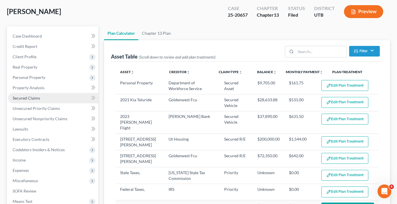
click at [25, 99] on span "Secured Claims" at bounding box center [27, 98] width 28 height 5
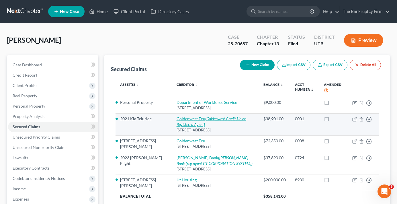
click at [177, 118] on link "Goldenwest Fcu (Goldenwest Credit Union Registered Agent)" at bounding box center [212, 121] width 70 height 11
select select "46"
select select "0"
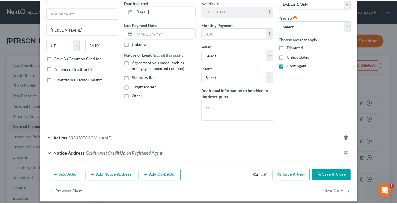
scroll to position [63, 0]
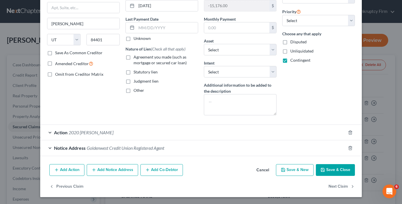
click at [258, 170] on button "Cancel" at bounding box center [263, 170] width 22 height 11
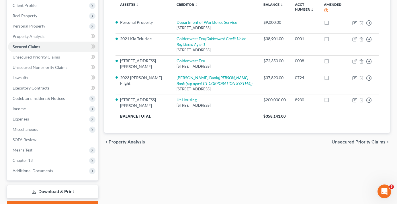
scroll to position [86, 0]
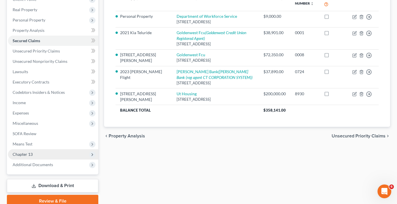
click at [30, 156] on span "Chapter 13" at bounding box center [23, 154] width 20 height 5
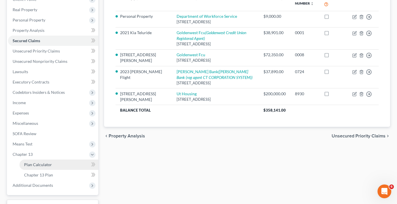
click at [51, 164] on link "Plan Calculator" at bounding box center [59, 164] width 79 height 10
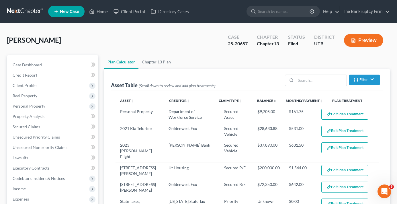
select select "59"
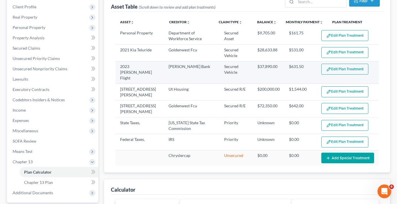
scroll to position [86, 0]
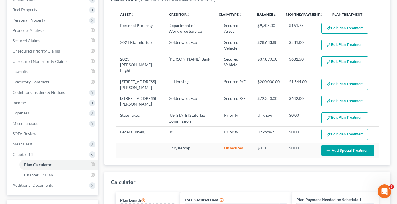
click at [377, 11] on th "Plan Treatment" at bounding box center [353, 14] width 51 height 11
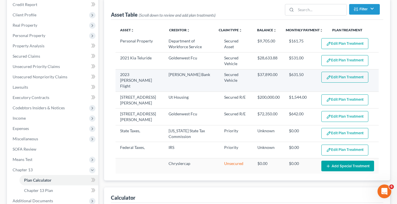
scroll to position [57, 0]
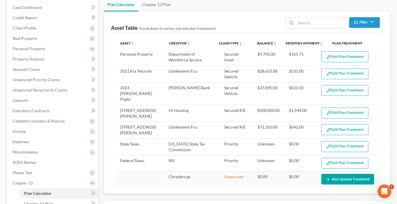
click at [281, 11] on ul "Plan Calculator Chapter 13 Plan" at bounding box center [247, 5] width 286 height 14
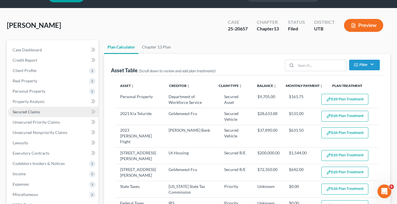
scroll to position [0, 0]
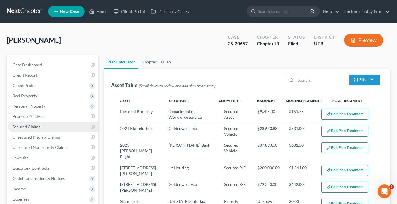
click at [29, 129] on link "Secured Claims" at bounding box center [53, 127] width 90 height 10
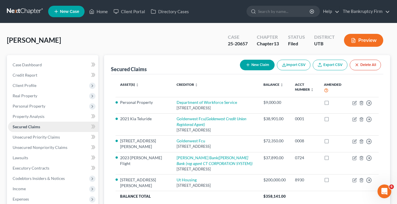
click at [31, 127] on span "Secured Claims" at bounding box center [27, 126] width 28 height 5
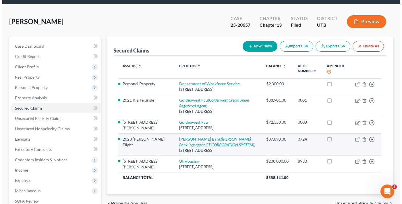
scroll to position [29, 0]
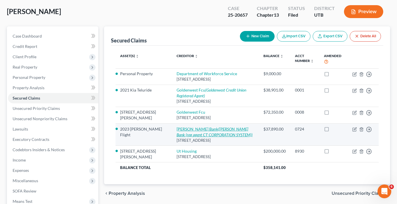
click at [177, 131] on link "Merrick Bank (Merrick Bank (reg agent CT CORPORATION SYSTEM))" at bounding box center [215, 131] width 76 height 11
select select "46"
select select "13"
select select "0"
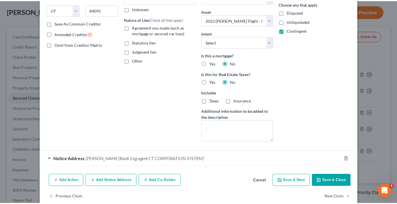
scroll to position [103, 0]
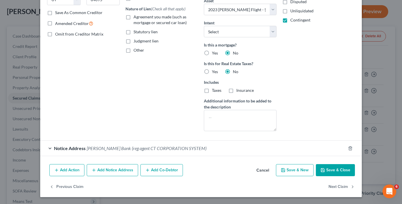
click at [260, 170] on button "Cancel" at bounding box center [263, 170] width 22 height 11
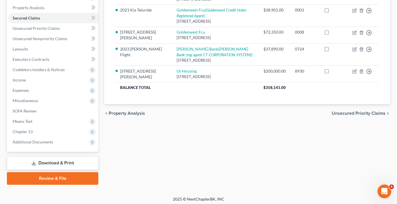
scroll to position [111, 0]
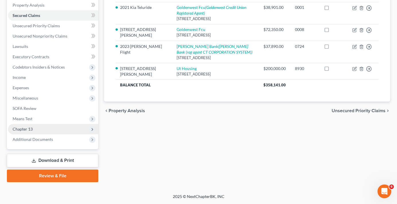
click at [20, 128] on span "Chapter 13" at bounding box center [23, 128] width 20 height 5
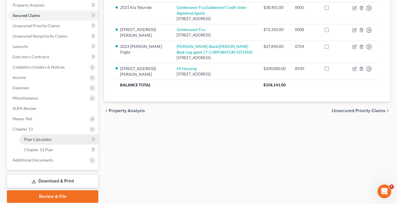
click at [47, 141] on span "Plan Calculator" at bounding box center [38, 139] width 28 height 5
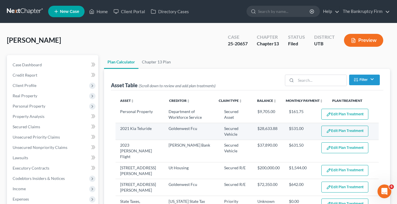
select select "59"
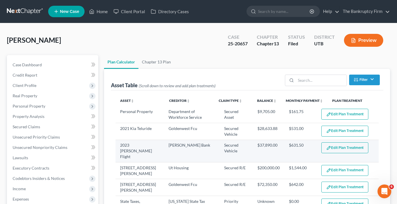
click at [326, 147] on img "button" at bounding box center [328, 147] width 5 height 5
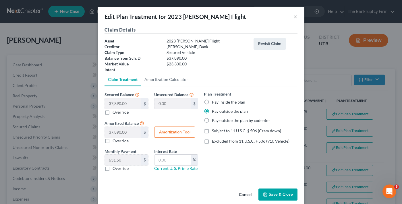
click at [278, 195] on button "Save & Close" at bounding box center [277, 194] width 39 height 12
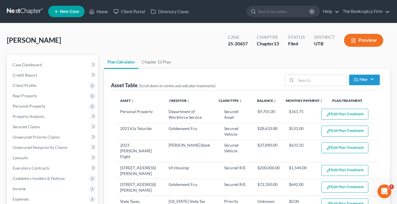
select select "59"
click at [268, 58] on ul "Plan Calculator Chapter 13 Plan" at bounding box center [247, 62] width 286 height 14
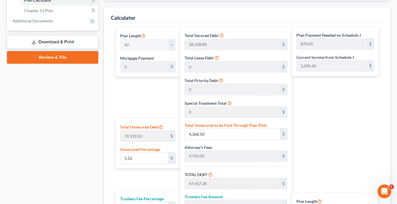
scroll to position [344, 0]
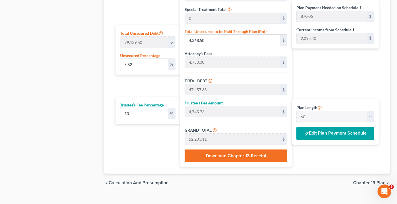
click at [327, 130] on button "Edit Plan Payment Schedule" at bounding box center [336, 133] width 78 height 13
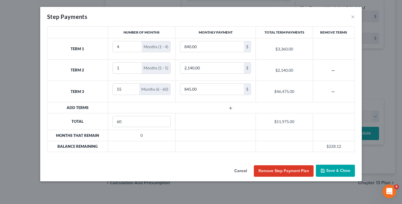
click at [241, 172] on button "Cancel" at bounding box center [240, 170] width 22 height 11
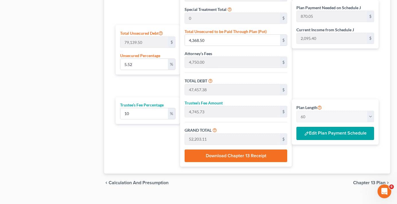
click at [308, 75] on div "Plan Payment Needed on Schedule J 870.05 $ Current Income from Schedule J 2,095…" at bounding box center [337, 50] width 90 height 233
